Goal: Transaction & Acquisition: Purchase product/service

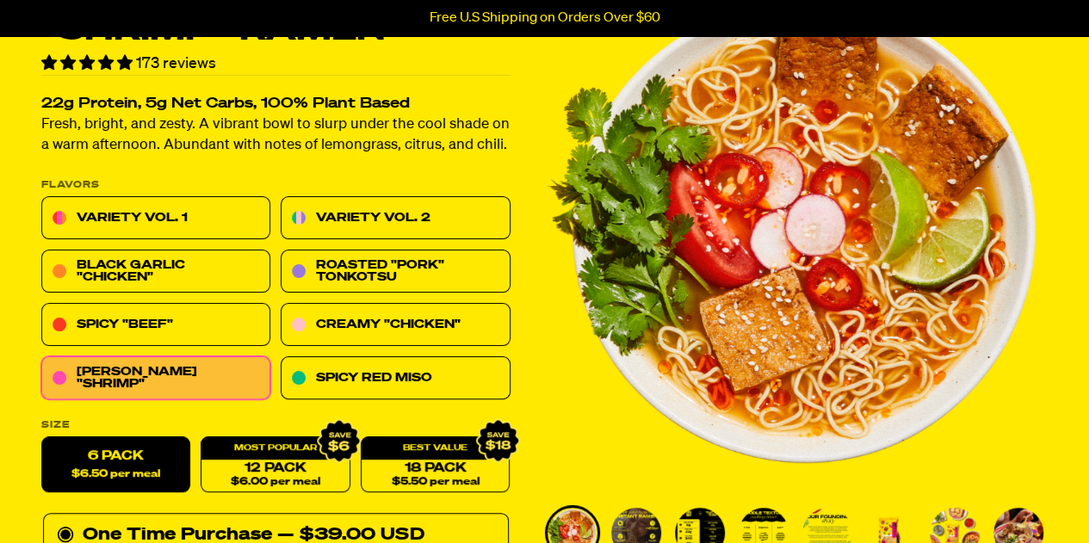
scroll to position [172, 0]
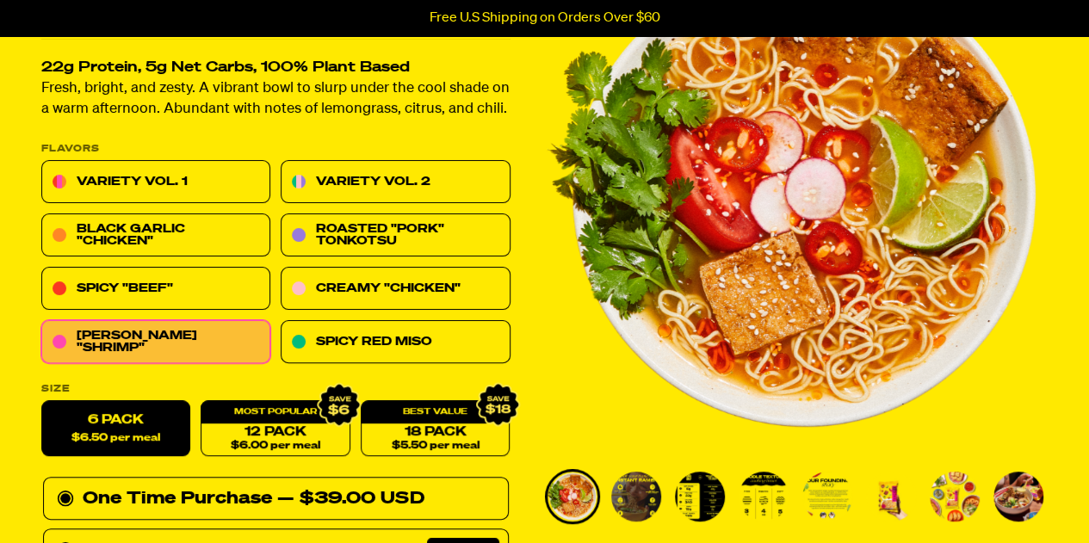
click at [620, 500] on img "Go to slide 2" at bounding box center [636, 497] width 50 height 50
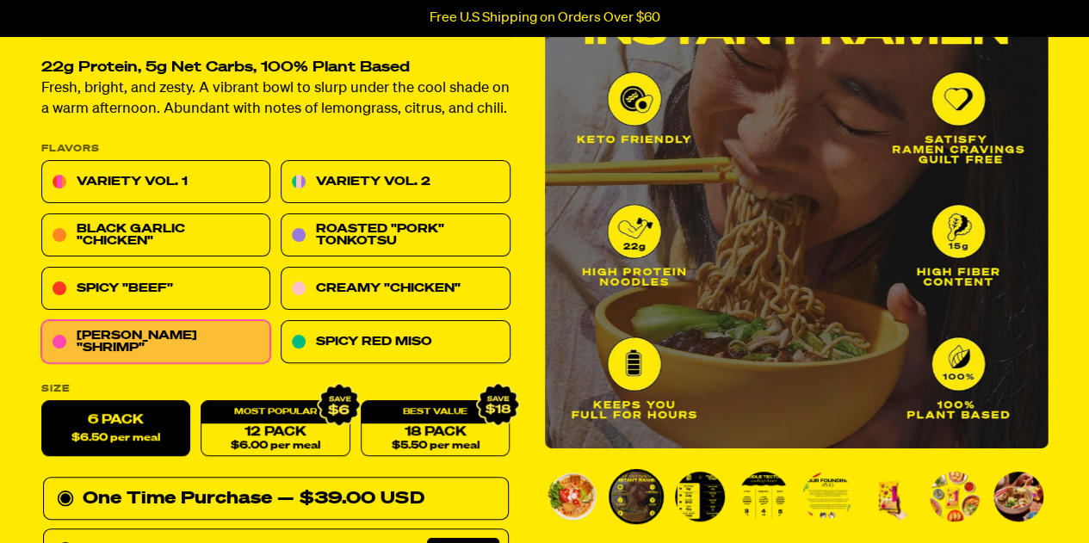
click at [687, 493] on img "Go to slide 3" at bounding box center [700, 497] width 50 height 50
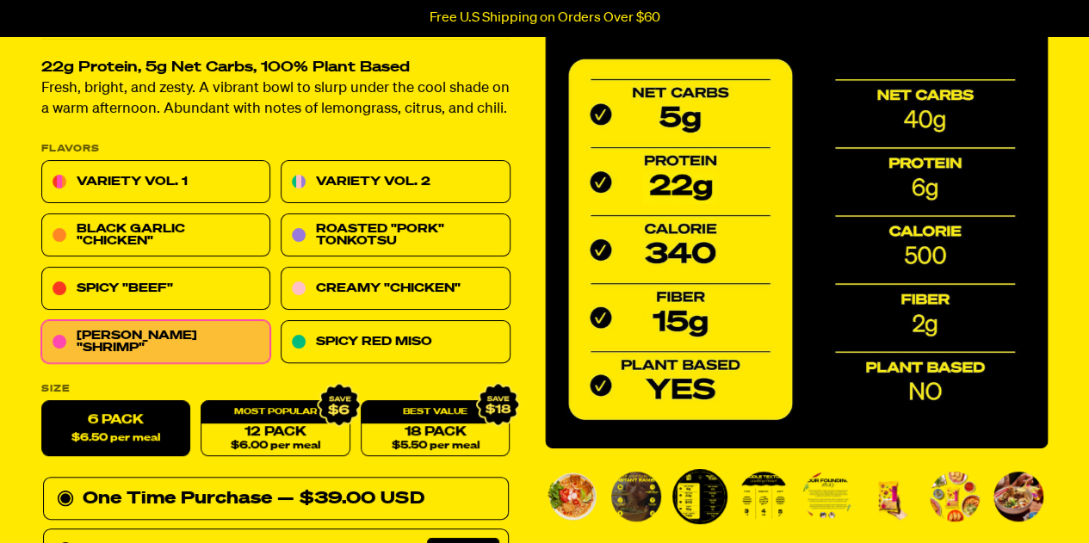
click at [740, 499] on img "Go to slide 4" at bounding box center [763, 497] width 50 height 50
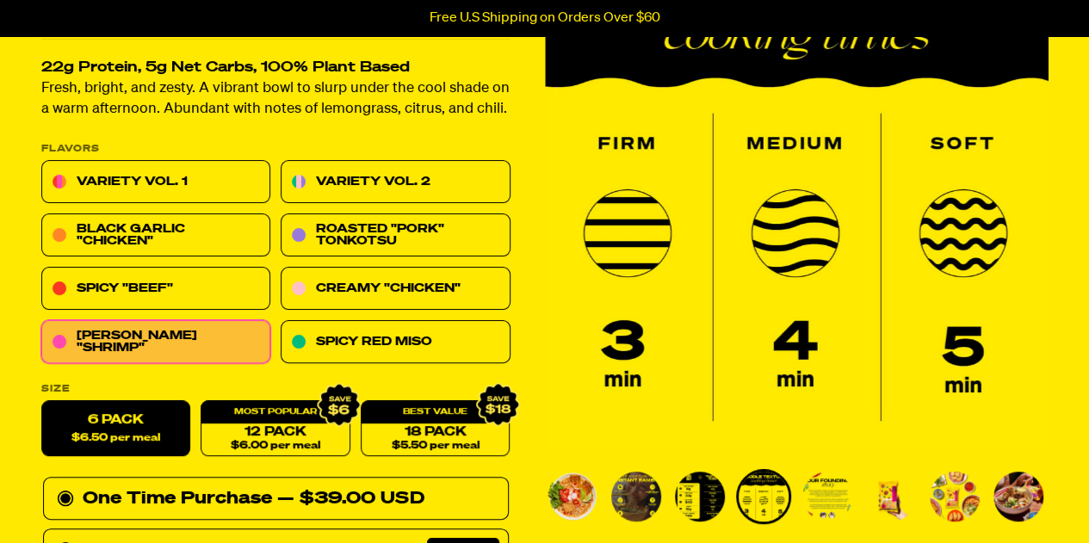
click at [830, 493] on img "Go to slide 5" at bounding box center [827, 497] width 50 height 50
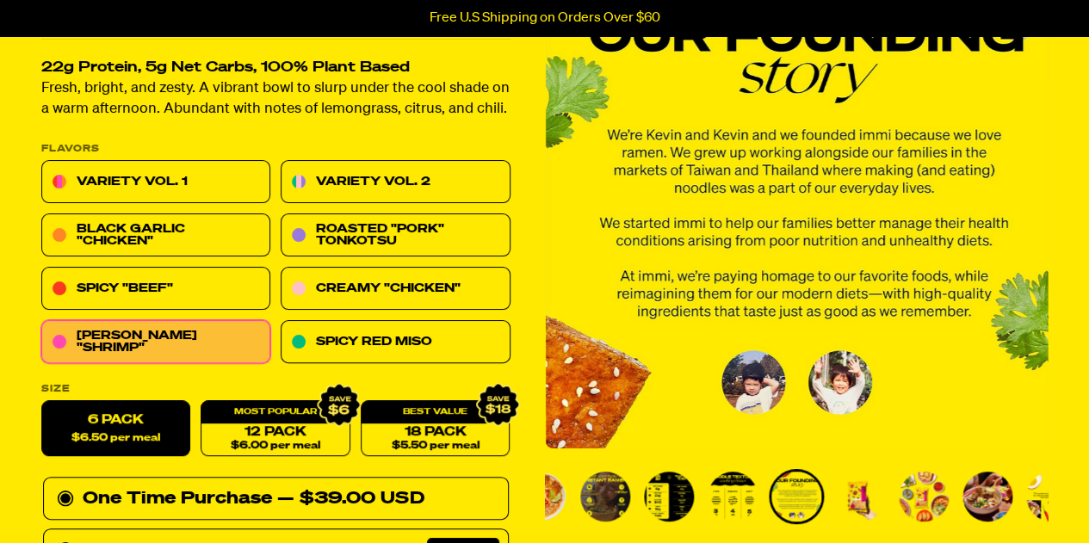
click at [860, 497] on img "Go to slide 6" at bounding box center [860, 497] width 50 height 50
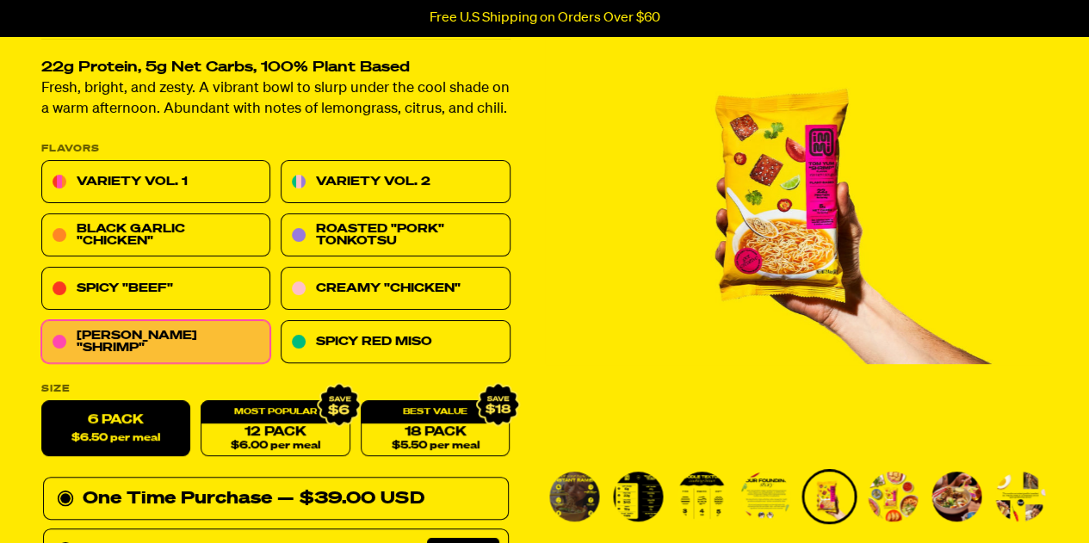
click at [885, 493] on img "Go to slide 7" at bounding box center [892, 497] width 50 height 50
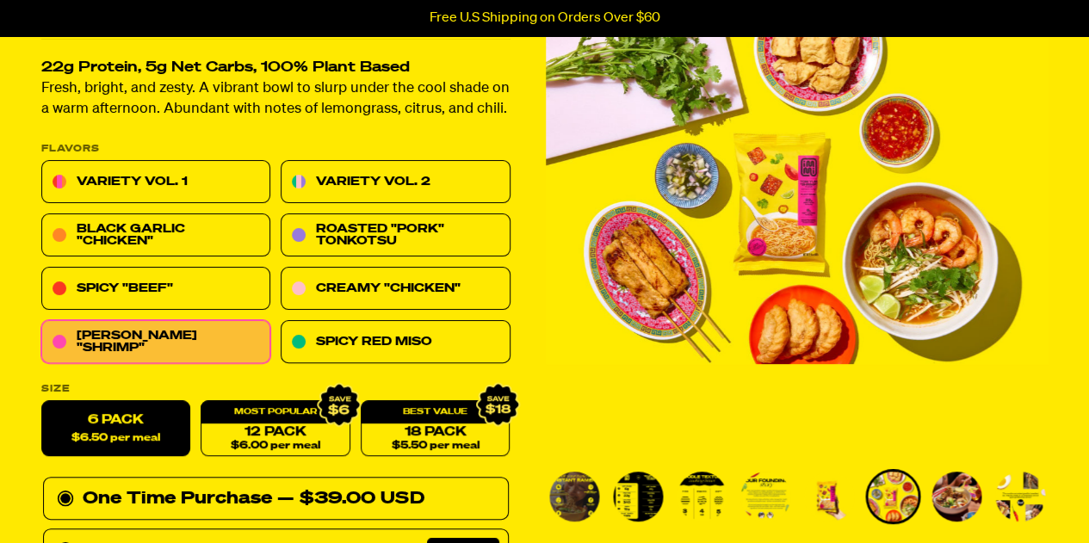
click at [945, 493] on img "Go to slide 8" at bounding box center [956, 497] width 50 height 50
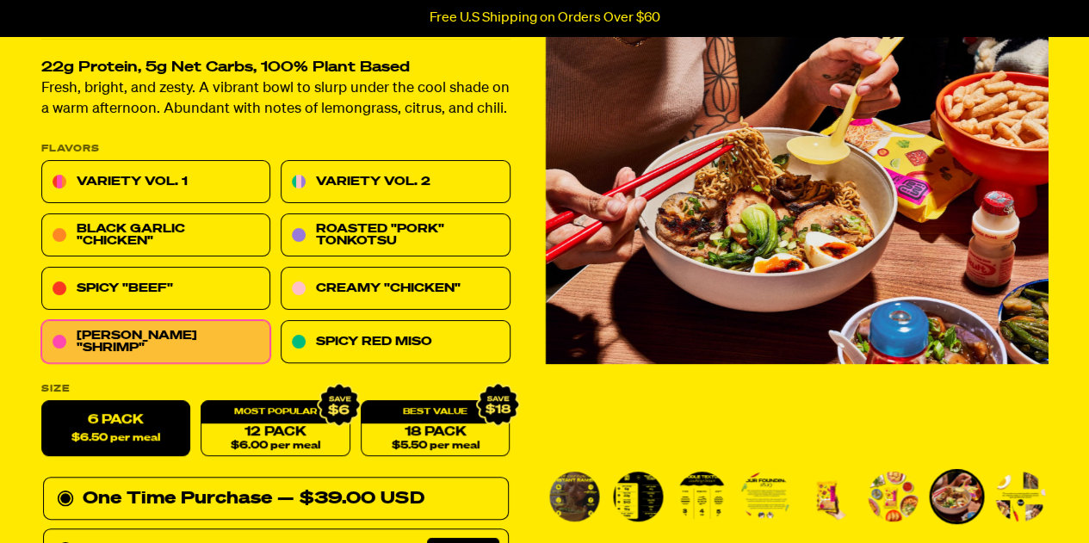
click at [1001, 497] on img "Go to slide 9" at bounding box center [1020, 497] width 50 height 50
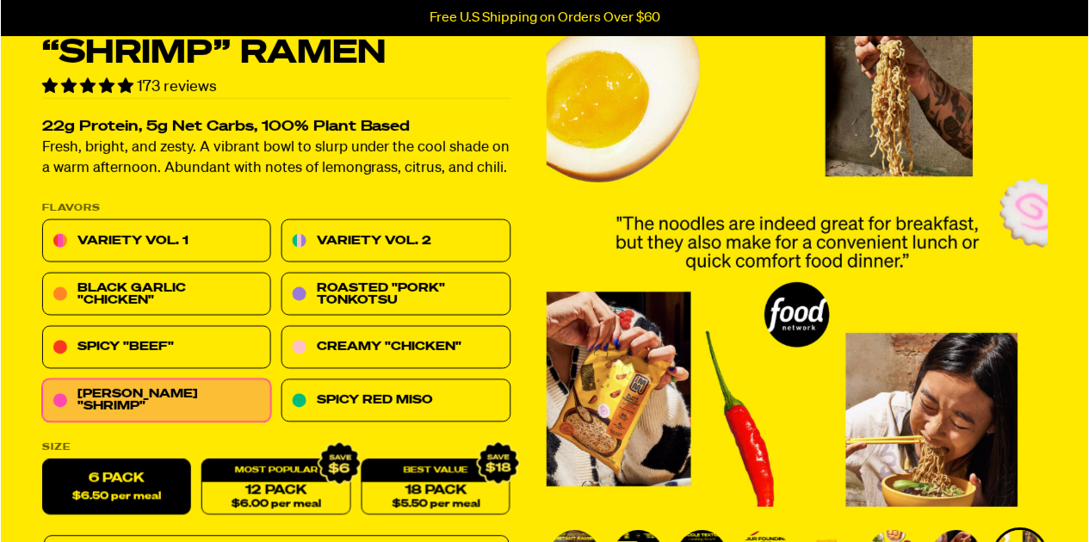
scroll to position [86, 0]
